Goal: Task Accomplishment & Management: Use online tool/utility

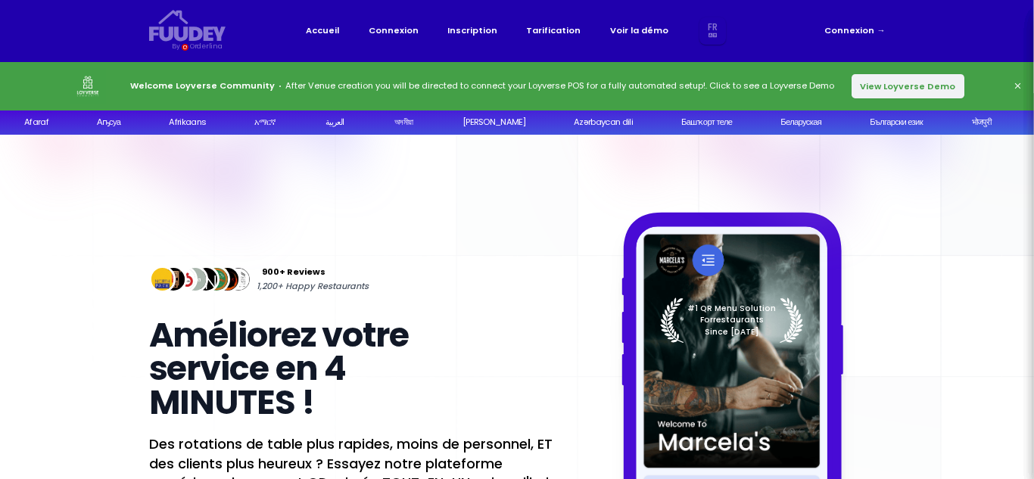
select select "fr"
click at [855, 36] on link "Connexion →" at bounding box center [855, 30] width 61 height 14
select select "fr"
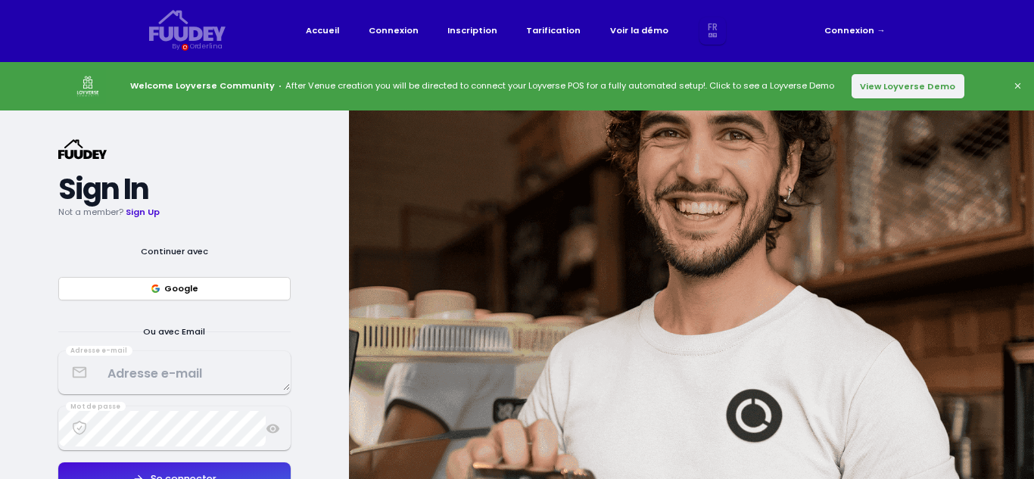
select select "fr"
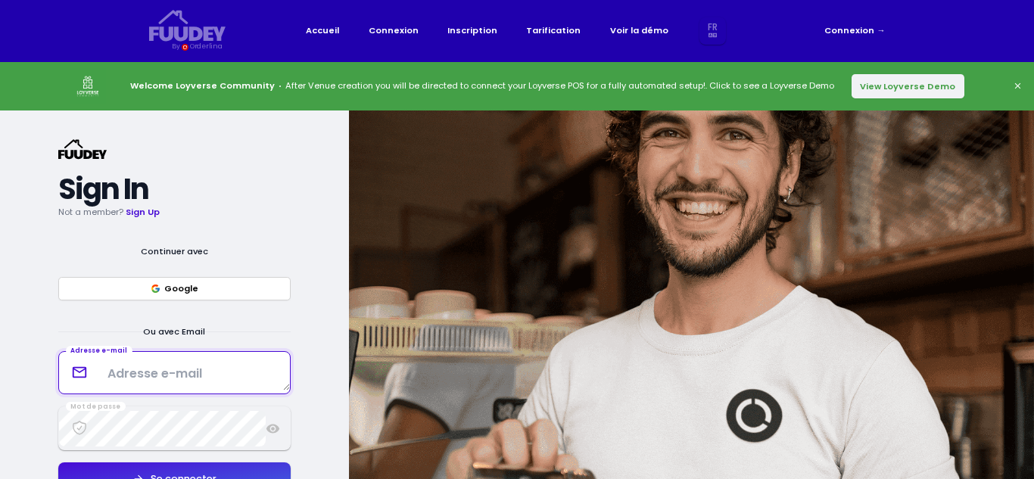
click at [148, 366] on textarea at bounding box center [174, 373] width 231 height 36
type textarea "[EMAIL_ADDRESS][DOMAIN_NAME]"
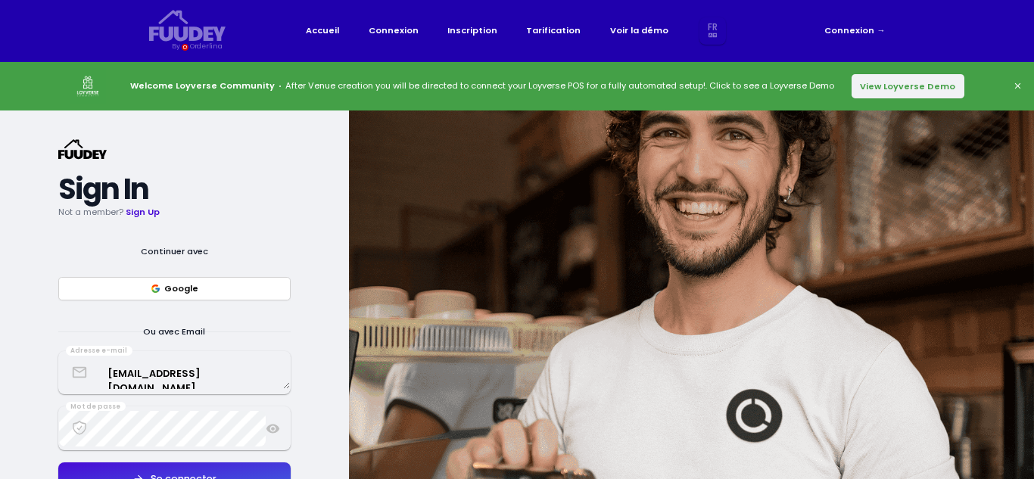
click at [198, 472] on button "Se connecter" at bounding box center [174, 480] width 232 height 34
select select "fr"
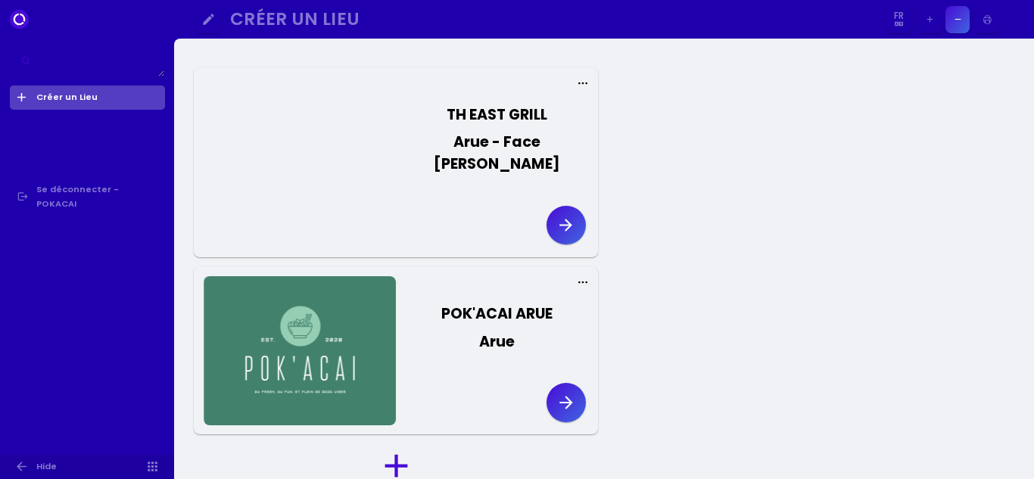
click at [571, 389] on button "button" at bounding box center [566, 402] width 39 height 39
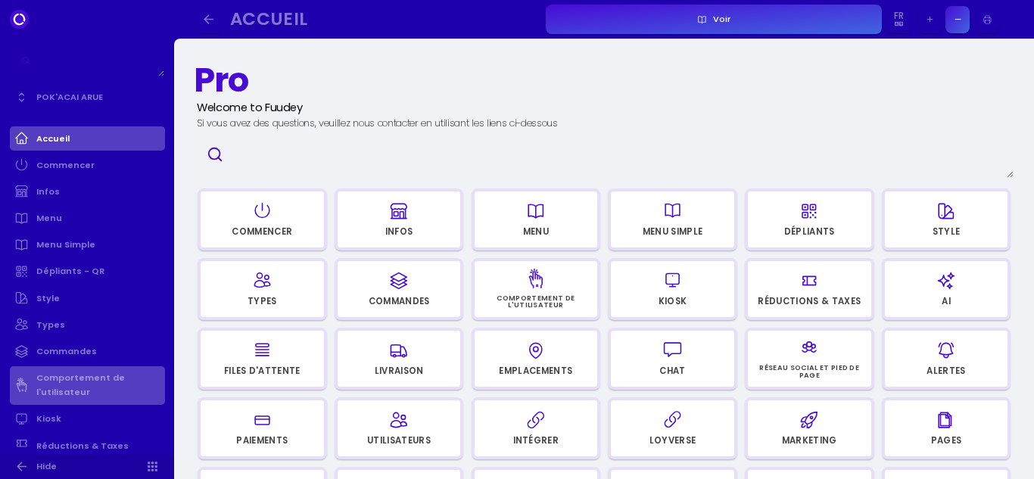
scroll to position [429, 0]
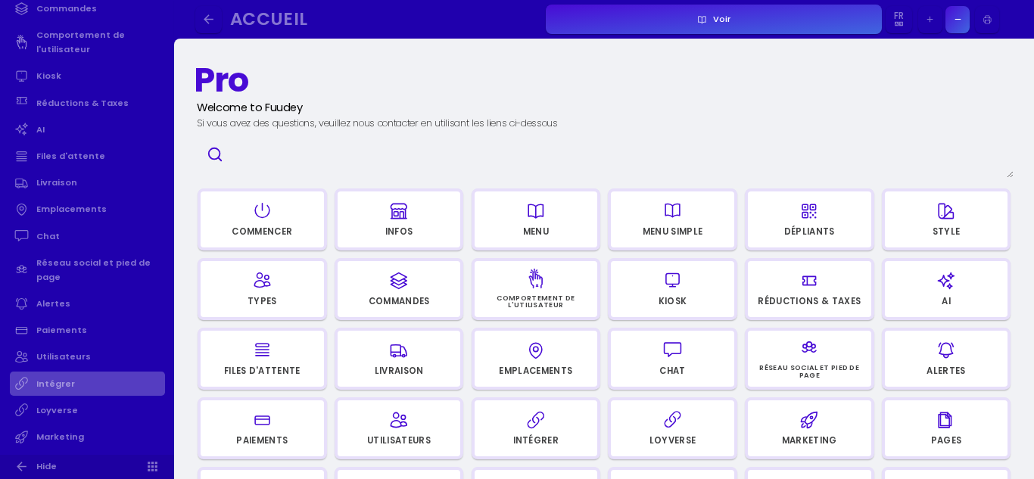
click at [63, 393] on link "Intégrer" at bounding box center [87, 384] width 155 height 24
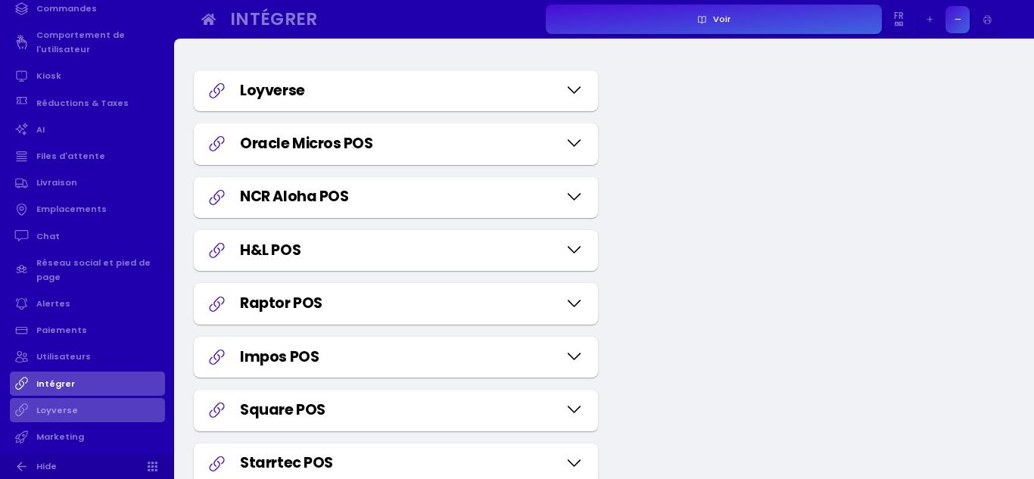
click at [63, 416] on link "Loyverse" at bounding box center [87, 410] width 155 height 24
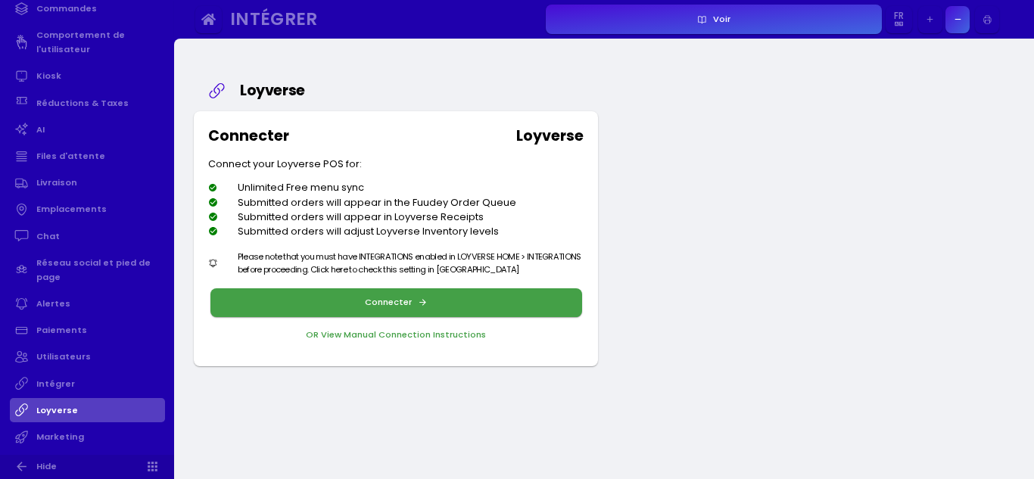
click at [411, 307] on button "Connecter" at bounding box center [397, 302] width 372 height 29
